Goal: Task Accomplishment & Management: Manage account settings

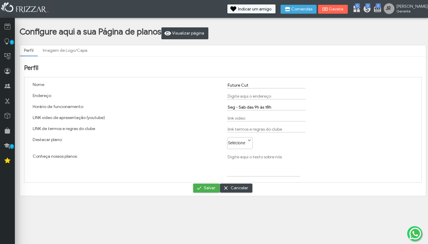
click at [53, 50] on link "Imagem de Logo/Capa" at bounding box center [65, 51] width 53 height 10
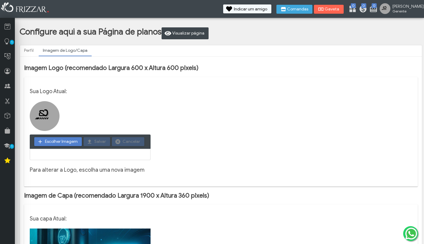
click at [30, 49] on link "Perfil" at bounding box center [29, 51] width 18 height 10
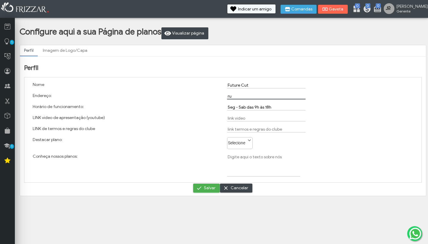
type input "r"
type input "[STREET_ADDRESS][PERSON_NAME]"
click at [268, 109] on input "Seg - Sab das 9h às 18h" at bounding box center [266, 107] width 79 height 6
click at [268, 108] on input "Seg - Sab das 9h às 18h" at bounding box center [266, 107] width 79 height 6
click at [256, 107] on input "Seg - Sab das 9h às 21h" at bounding box center [266, 107] width 79 height 6
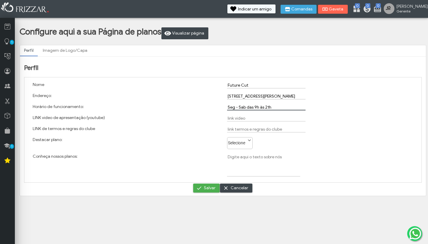
click at [256, 107] on input "Seg - Sab das 9h às 21h" at bounding box center [266, 107] width 79 height 6
type input "Seg - Sab das 8h às 21h"
click at [204, 187] on button "Salvar" at bounding box center [206, 187] width 26 height 9
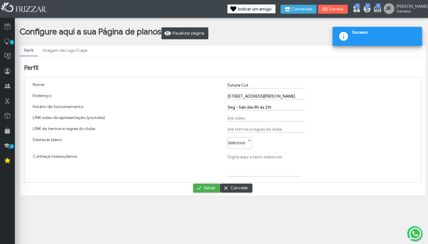
click at [204, 187] on button "Salvar" at bounding box center [206, 187] width 26 height 9
click at [344, 40] on span at bounding box center [343, 36] width 13 height 13
click at [344, 34] on span at bounding box center [343, 36] width 13 height 13
click at [343, 41] on span at bounding box center [343, 36] width 13 height 13
click at [343, 36] on span at bounding box center [343, 36] width 13 height 13
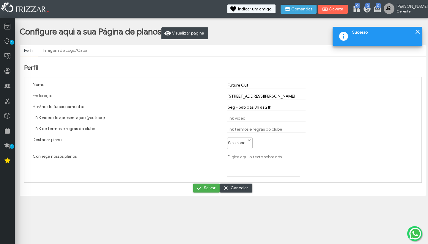
click at [343, 36] on span at bounding box center [343, 36] width 13 height 13
click at [204, 29] on span "Visualizar página" at bounding box center [188, 33] width 32 height 9
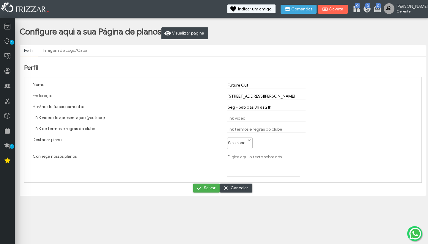
click at [92, 161] on div "Conheça nossos planos:" at bounding box center [126, 165] width 194 height 29
click at [84, 158] on div "Conheça nossos planos:" at bounding box center [126, 165] width 194 height 29
click at [240, 145] on label "Selecione" at bounding box center [238, 141] width 20 height 8
click at [174, 155] on div "Conheça nossos planos:" at bounding box center [126, 165] width 194 height 29
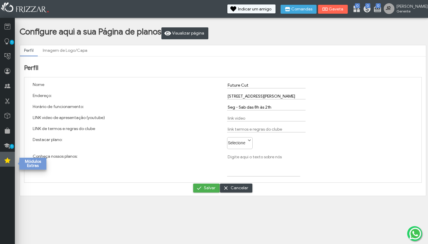
click at [6, 157] on icon at bounding box center [7, 160] width 6 height 7
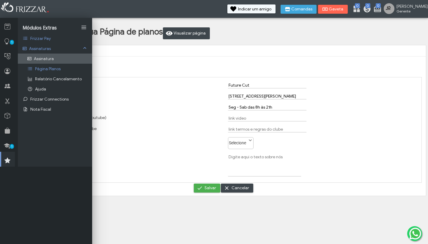
click at [43, 59] on span "Assinatura" at bounding box center [44, 58] width 20 height 5
